Goal: Task Accomplishment & Management: Use online tool/utility

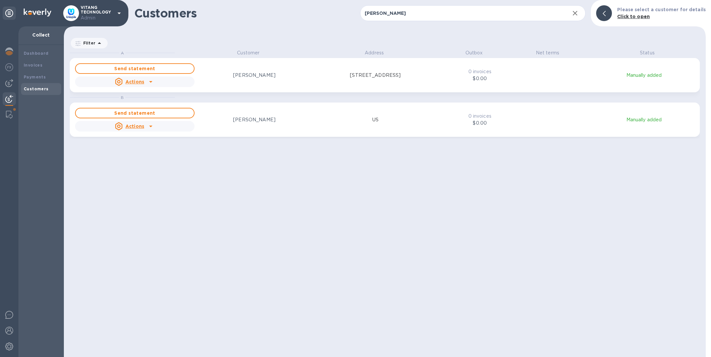
scroll to position [299, 639]
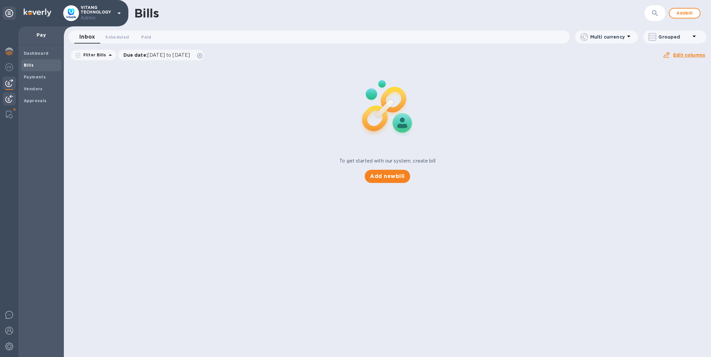
click at [11, 96] on img at bounding box center [9, 99] width 8 height 8
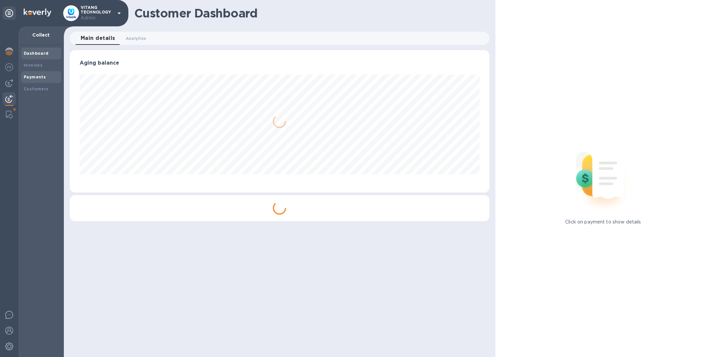
scroll to position [329076, 328801]
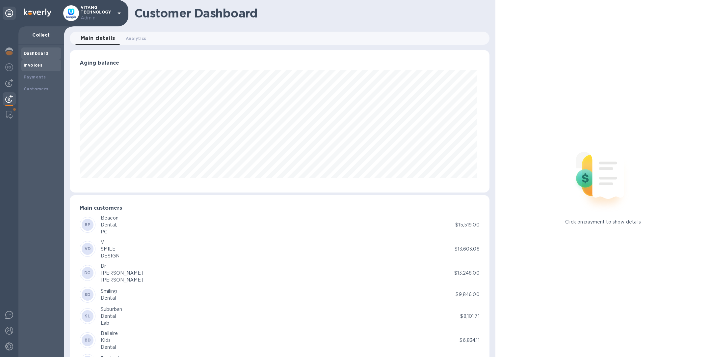
click at [41, 64] on b "Invoices" at bounding box center [33, 65] width 19 height 5
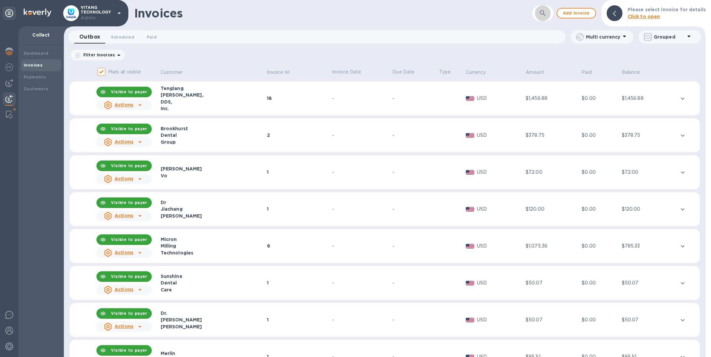
click at [551, 13] on button "button" at bounding box center [543, 13] width 16 height 16
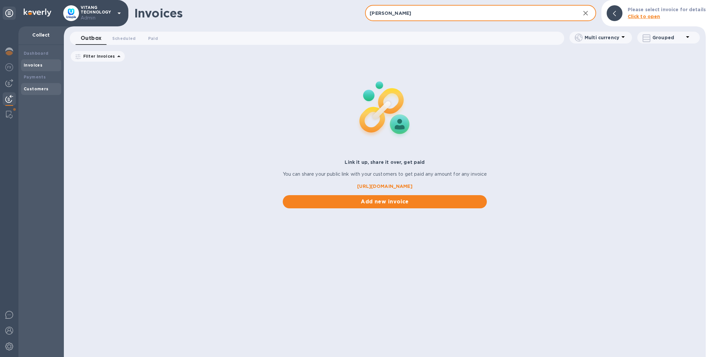
type input "anna"
click at [39, 89] on b "Customers" at bounding box center [36, 88] width 25 height 5
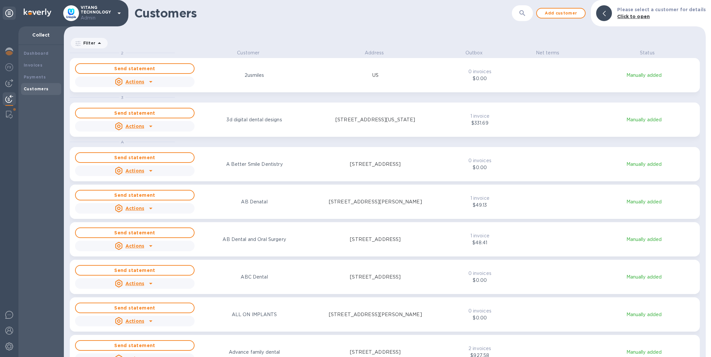
scroll to position [299, 639]
click at [530, 14] on button "button" at bounding box center [523, 13] width 16 height 16
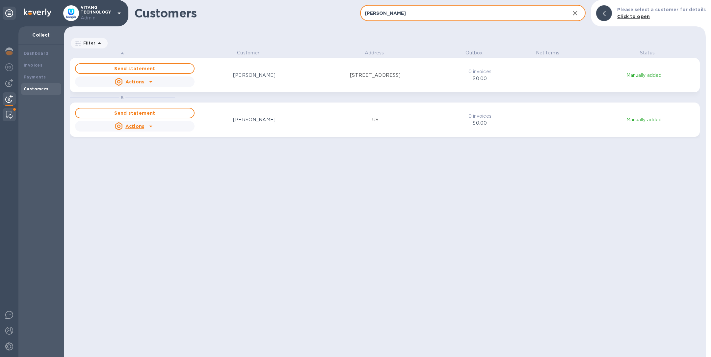
type input "anna"
click at [11, 115] on img at bounding box center [9, 115] width 7 height 8
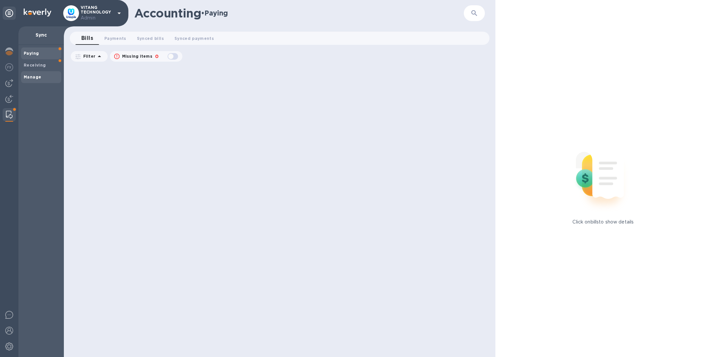
click at [44, 77] on span "Manage" at bounding box center [41, 77] width 35 height 7
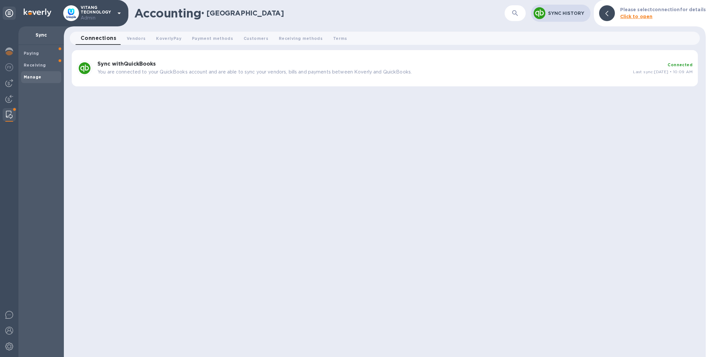
click at [253, 58] on div "Sync with QuickBooks You are connected to your QuickBooks account and are able …" at bounding box center [363, 68] width 536 height 20
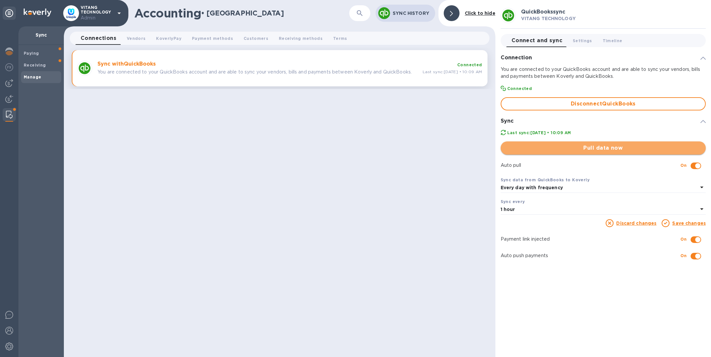
click at [612, 149] on span "Pull data now" at bounding box center [603, 148] width 195 height 8
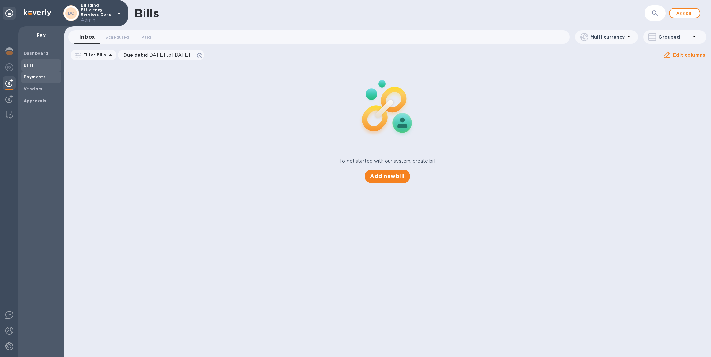
click at [47, 78] on span "Payments" at bounding box center [41, 77] width 35 height 7
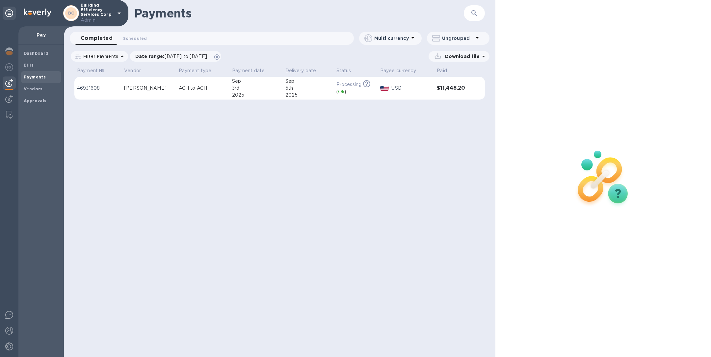
click at [176, 89] on td "ACH to ACH" at bounding box center [202, 88] width 53 height 23
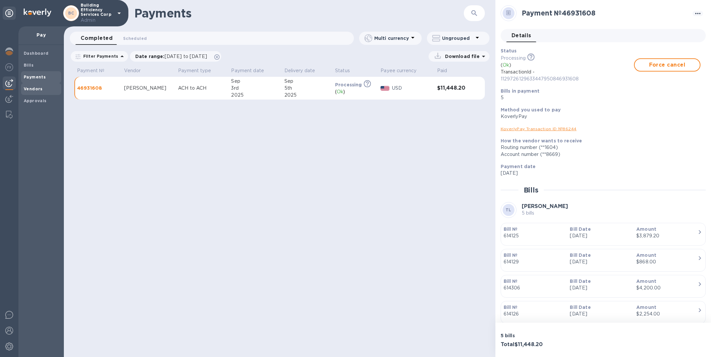
click at [40, 86] on b "Vendors" at bounding box center [33, 88] width 19 height 5
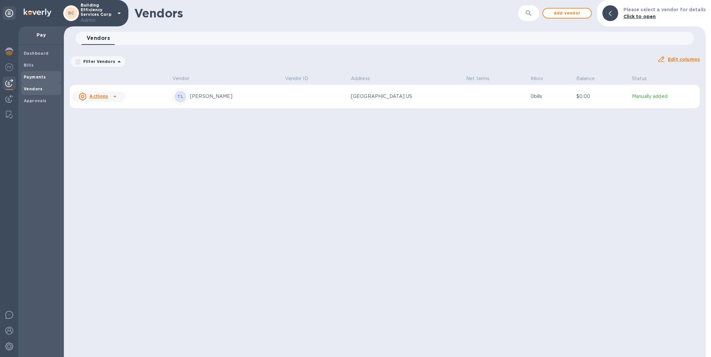
click at [44, 74] on span "Payments" at bounding box center [41, 77] width 35 height 7
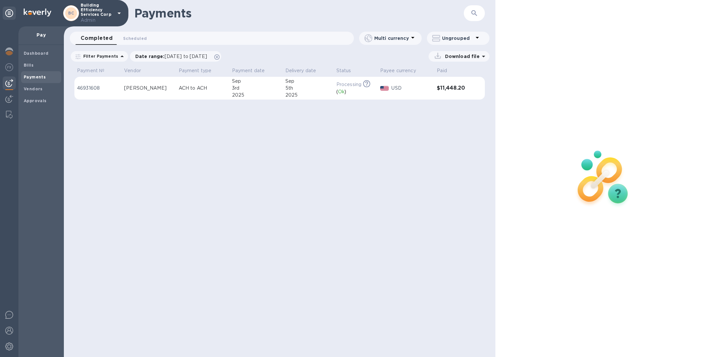
click at [199, 85] on p "ACH to ACH" at bounding box center [203, 88] width 48 height 7
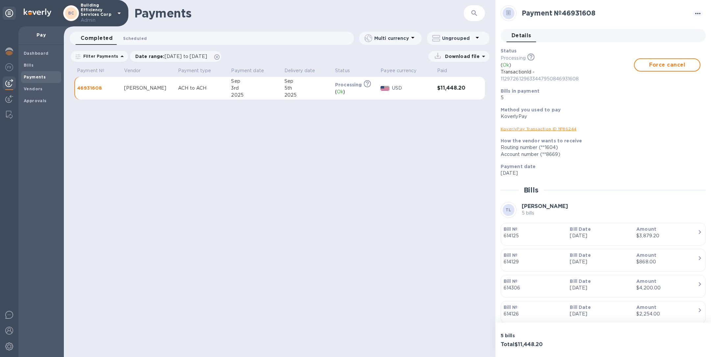
click at [135, 39] on span "Scheduled 0" at bounding box center [135, 38] width 24 height 7
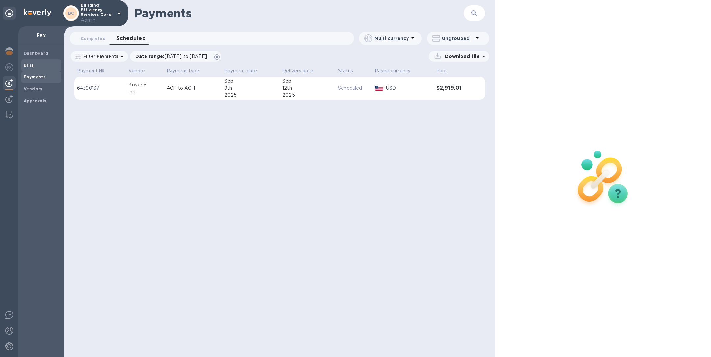
click at [38, 64] on span "Bills" at bounding box center [41, 65] width 35 height 7
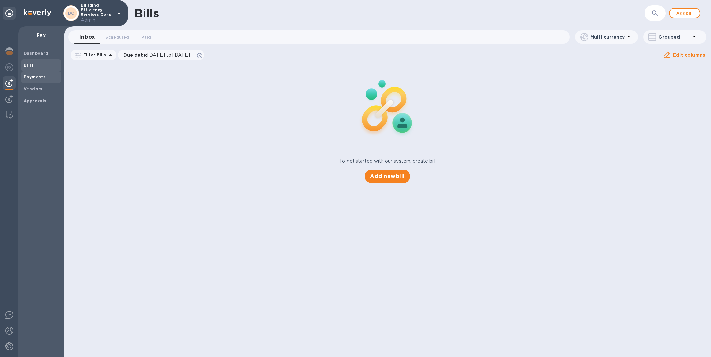
click at [38, 80] on div "Payments" at bounding box center [41, 77] width 40 height 12
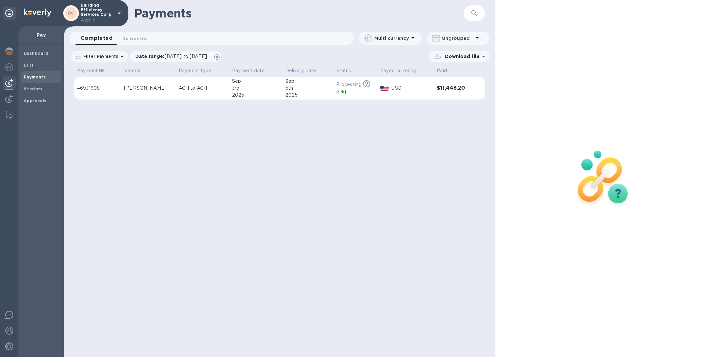
click at [188, 88] on p "ACH to ACH" at bounding box center [203, 88] width 48 height 7
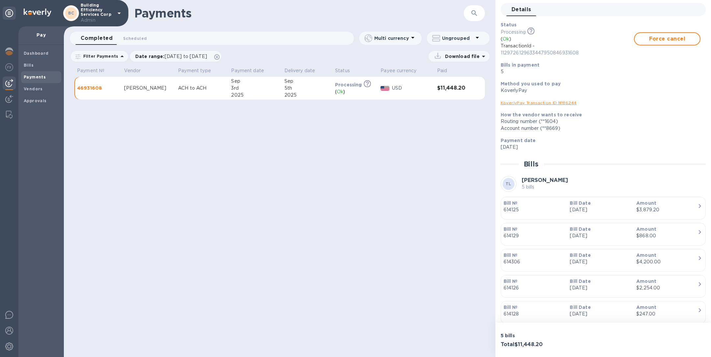
scroll to position [48, 0]
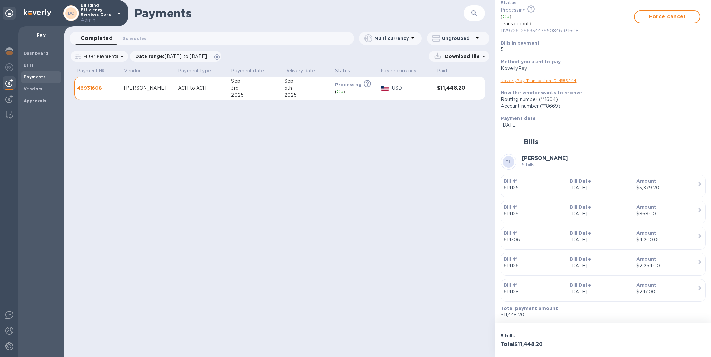
click at [682, 288] on div "$247.00" at bounding box center [666, 291] width 61 height 7
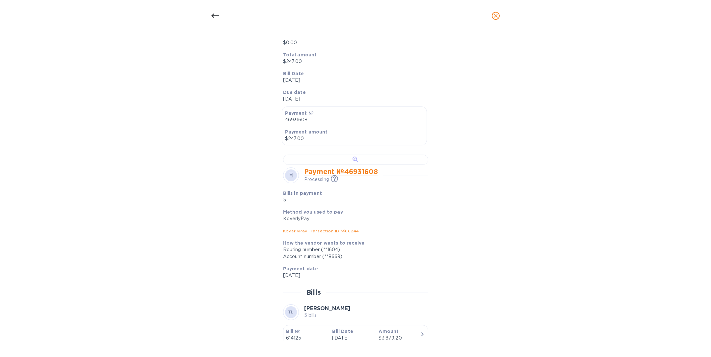
scroll to position [119, 0]
click at [351, 162] on div at bounding box center [355, 157] width 145 height 10
click at [496, 14] on icon "close" at bounding box center [496, 16] width 7 height 7
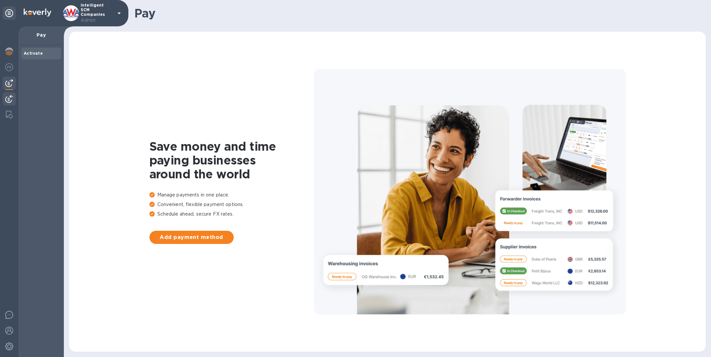
click at [6, 97] on img at bounding box center [9, 99] width 8 height 8
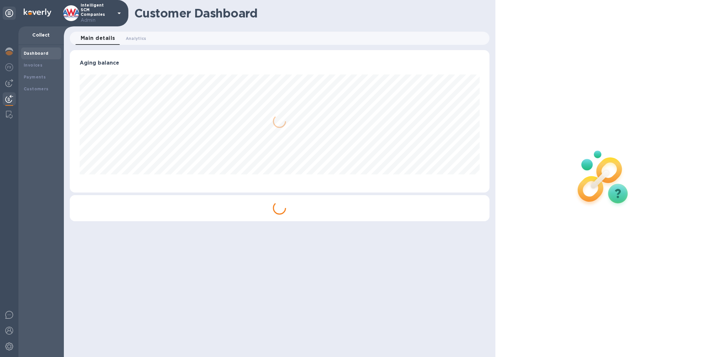
scroll to position [142, 419]
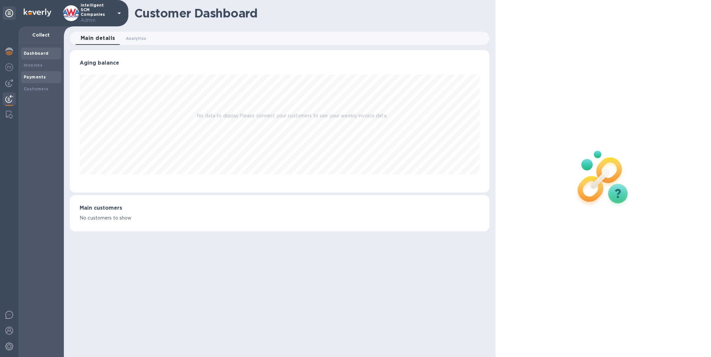
click at [41, 81] on div "Payments" at bounding box center [41, 77] width 40 height 12
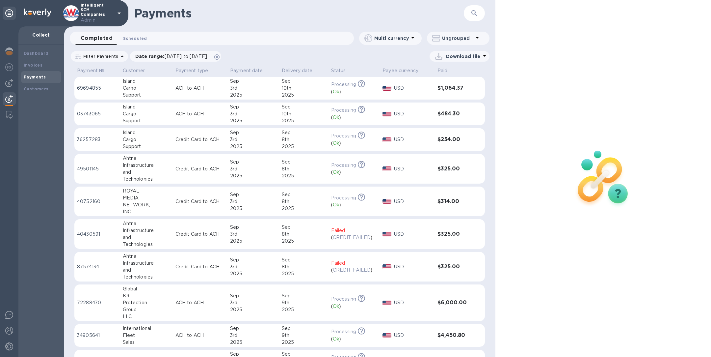
click at [133, 35] on span "Scheduled 0" at bounding box center [135, 38] width 24 height 7
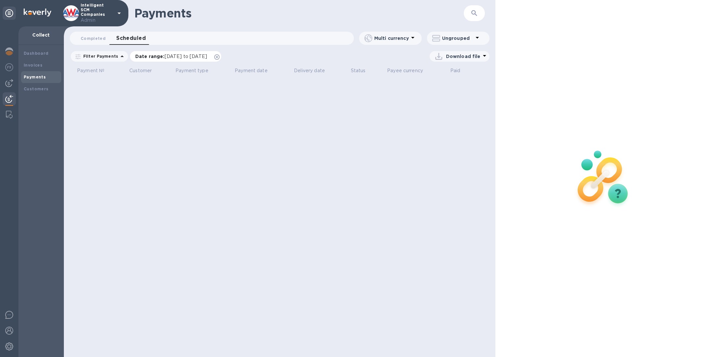
click at [220, 56] on icon at bounding box center [216, 56] width 5 height 5
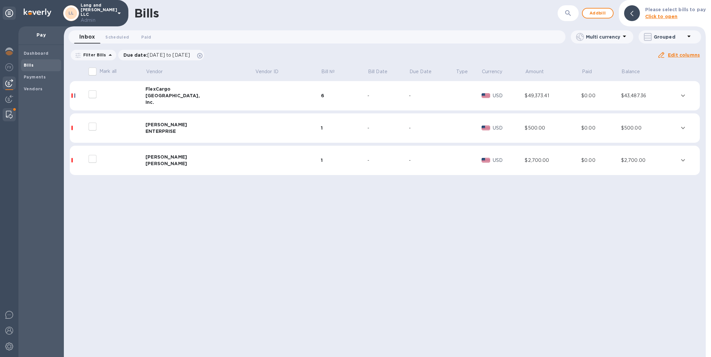
click at [9, 114] on img at bounding box center [9, 115] width 7 height 8
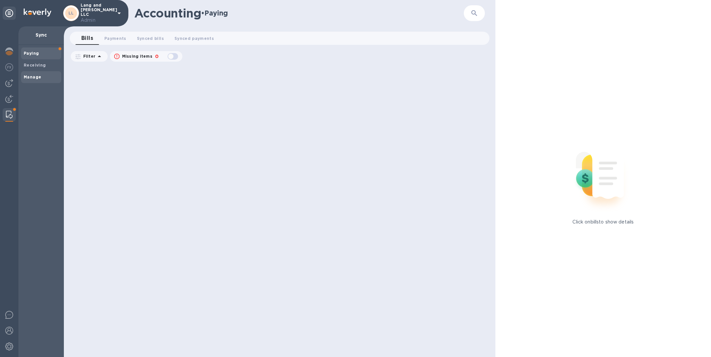
click at [37, 76] on b "Manage" at bounding box center [32, 76] width 17 height 5
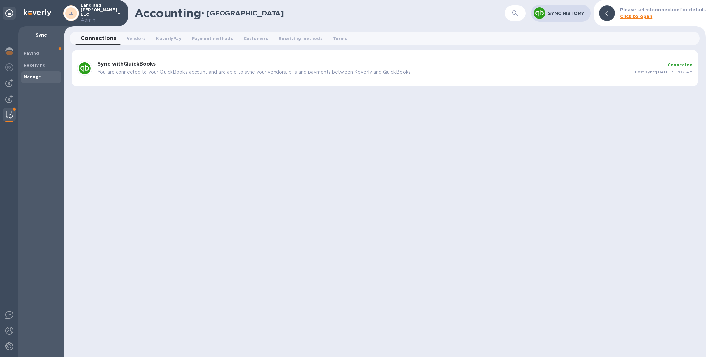
click at [244, 65] on h3 "Sync with QuickBooks" at bounding box center [363, 64] width 532 height 6
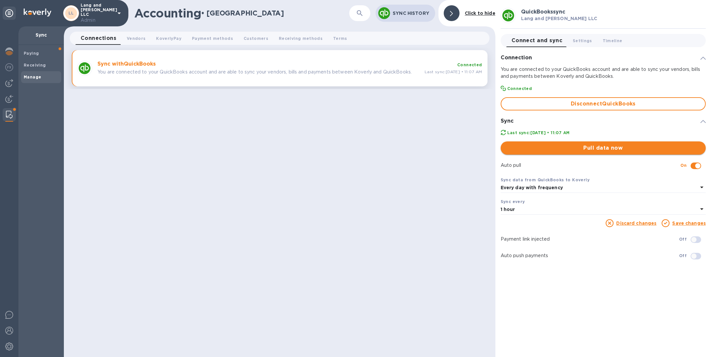
click at [601, 151] on span "Pull data now" at bounding box center [603, 148] width 195 height 8
click at [10, 85] on img at bounding box center [9, 83] width 8 height 8
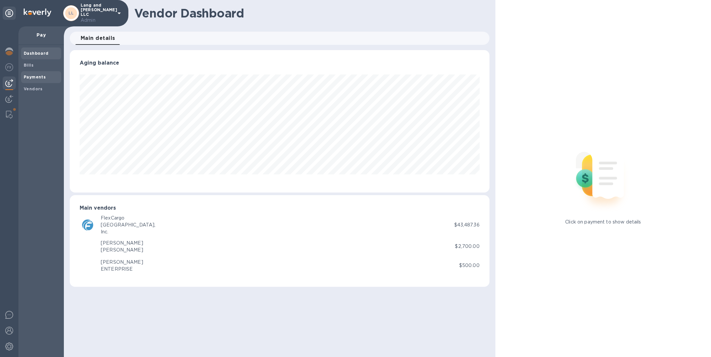
scroll to position [142, 419]
click at [31, 78] on b "Payments" at bounding box center [35, 76] width 22 height 5
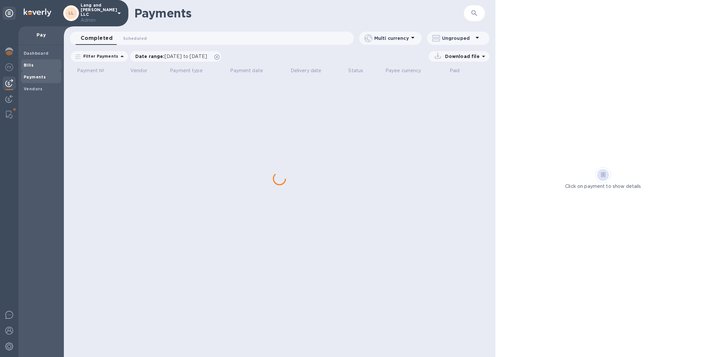
click at [31, 62] on span "Bills" at bounding box center [29, 65] width 10 height 7
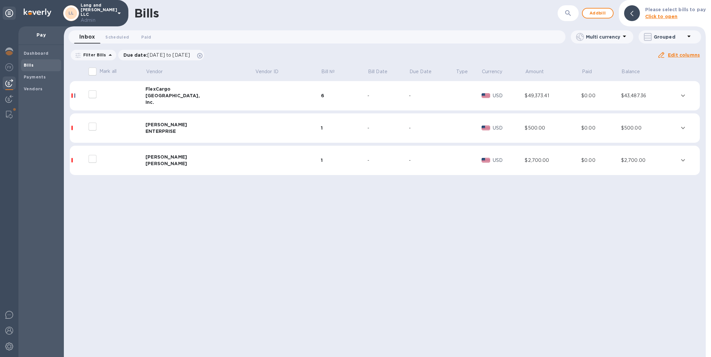
click at [160, 131] on div "ENTERPRISE" at bounding box center [200, 131] width 109 height 7
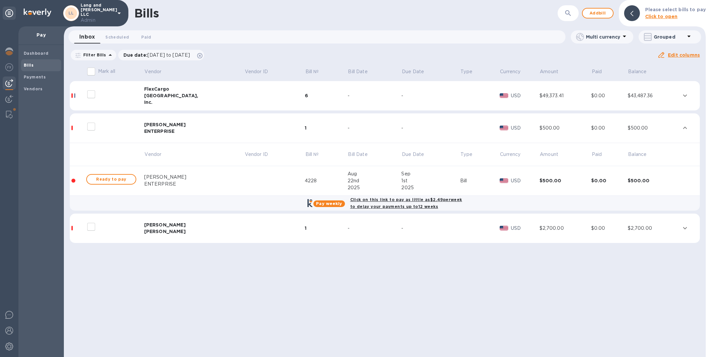
click at [173, 231] on div "[PERSON_NAME]" at bounding box center [194, 231] width 100 height 7
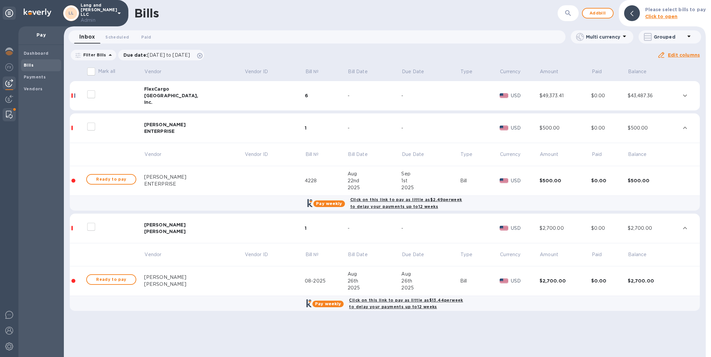
click at [8, 115] on img at bounding box center [9, 115] width 7 height 8
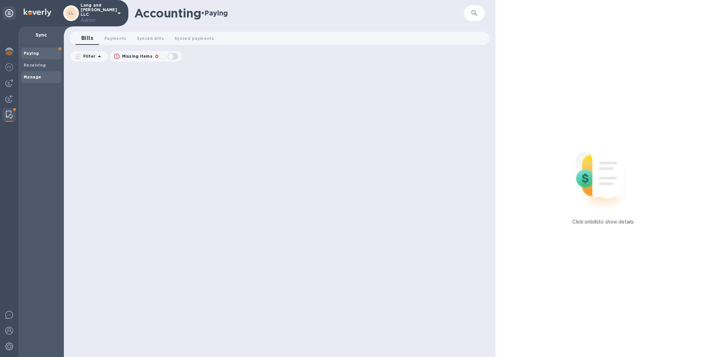
click at [42, 79] on span "Manage" at bounding box center [41, 77] width 35 height 7
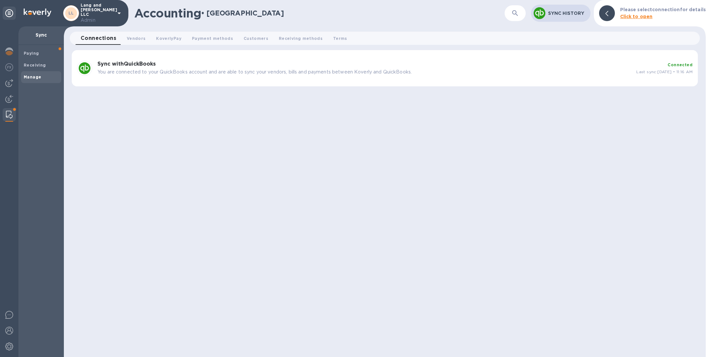
click at [238, 72] on p "You are connected to your QuickBooks account and are able to sync your vendors,…" at bounding box center [364, 71] width 534 height 7
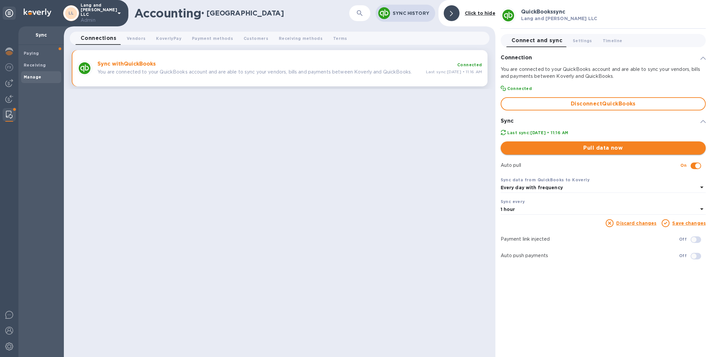
click at [610, 151] on span "Pull data now" at bounding box center [603, 148] width 195 height 8
